Goal: Task Accomplishment & Management: Manage account settings

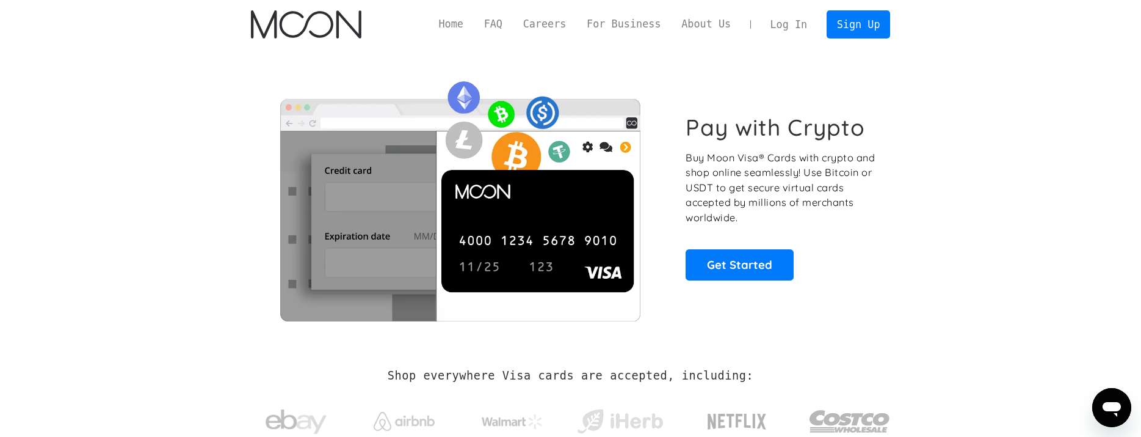
click at [791, 24] on link "Log In" at bounding box center [788, 24] width 57 height 27
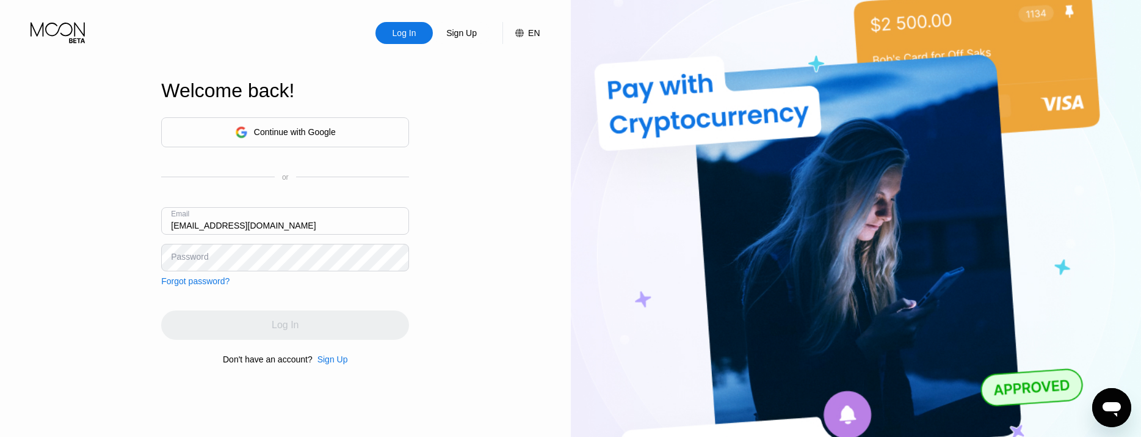
type input "[EMAIL_ADDRESS][DOMAIN_NAME]"
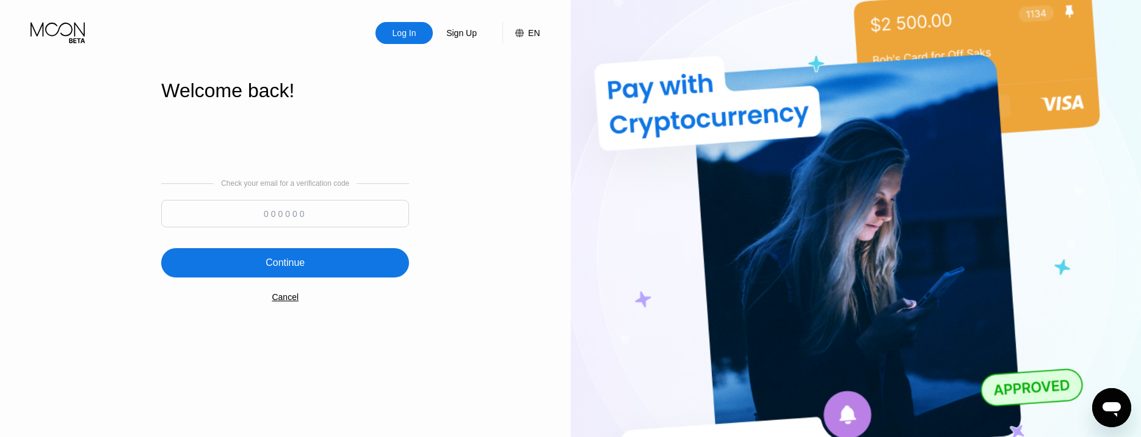
click at [273, 214] on input at bounding box center [285, 213] width 248 height 27
type input "352530"
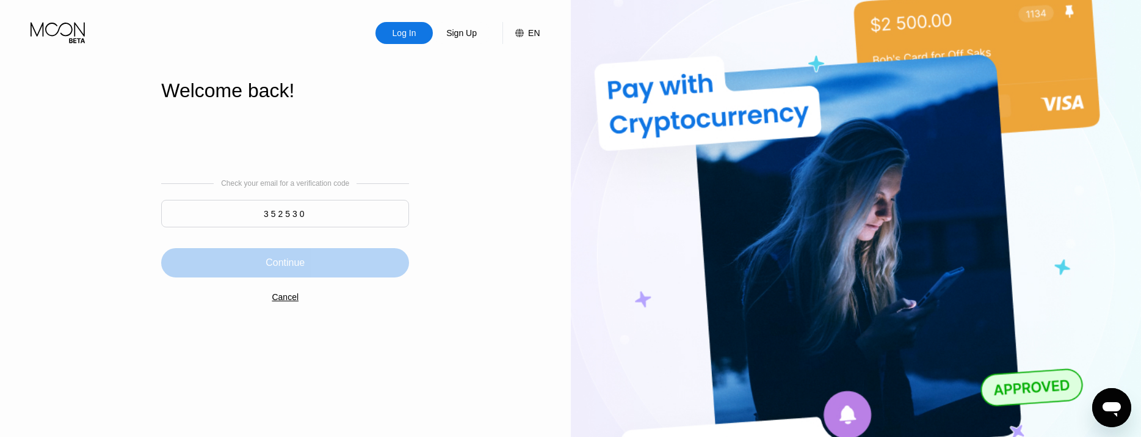
click at [285, 255] on div "Continue" at bounding box center [285, 262] width 248 height 29
